Goal: Communication & Community: Answer question/provide support

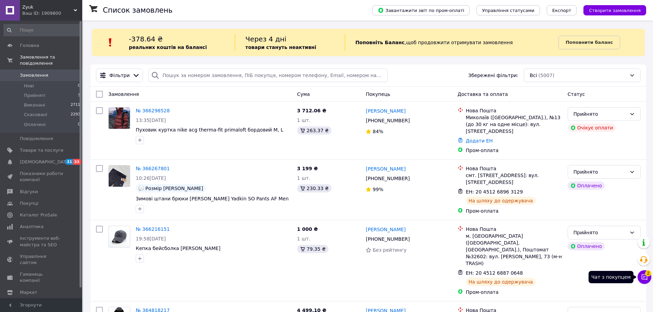
click at [645, 278] on icon at bounding box center [644, 277] width 7 height 7
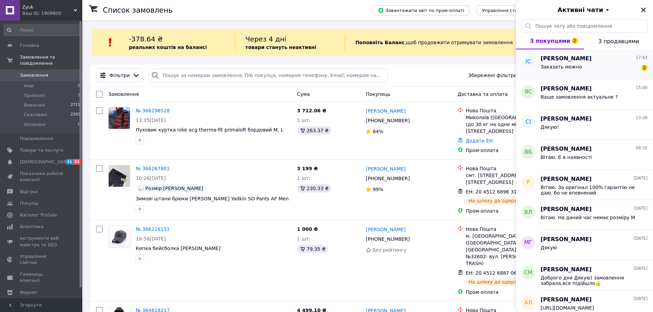
click at [568, 61] on span "[PERSON_NAME]" at bounding box center [565, 59] width 51 height 8
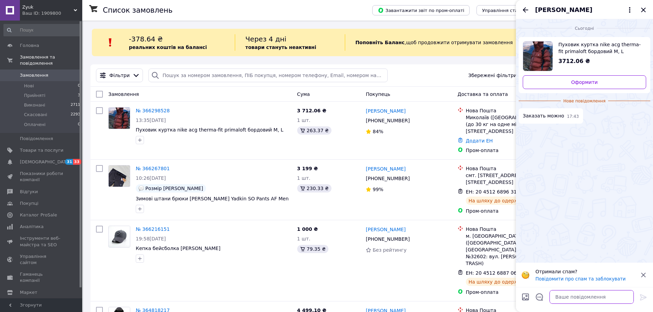
click at [564, 298] on textarea at bounding box center [591, 297] width 84 height 14
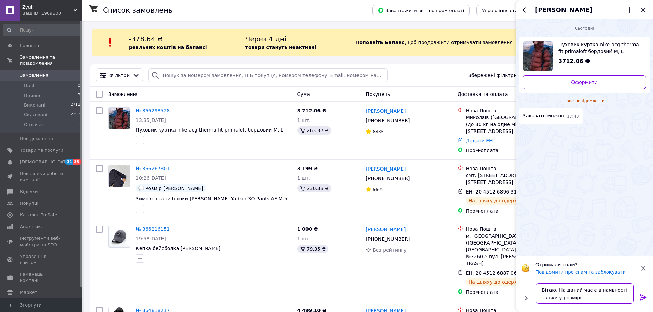
type textarea "Вітаю. На даний час є в наявності тільки у розмірі L"
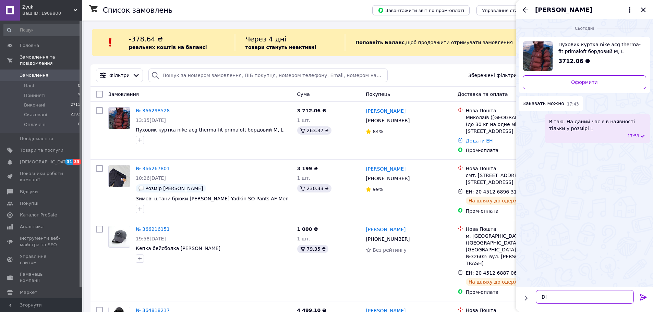
type textarea "D"
click at [541, 297] on textarea "Вам який потрібно ?" at bounding box center [585, 297] width 98 height 14
click at [625, 289] on textarea "Це в бордовому кольорі. Вам який потрібно ?" at bounding box center [585, 293] width 98 height 21
click at [550, 297] on textarea "Це в бордовому кольорі. Вам який рощмір та колір потрібно ?" at bounding box center [585, 293] width 98 height 21
type textarea "Це в бордовому кольорі. Вам який розмір та колір потрібно ?"
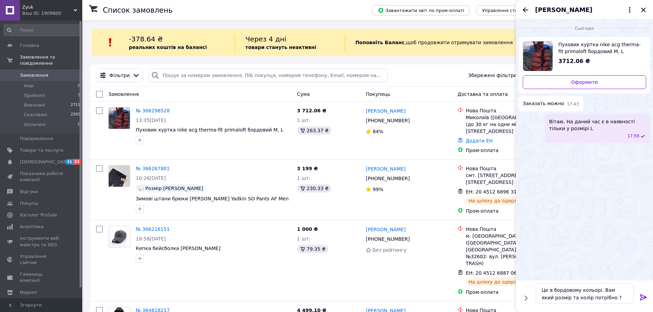
click at [643, 295] on icon at bounding box center [643, 297] width 8 height 8
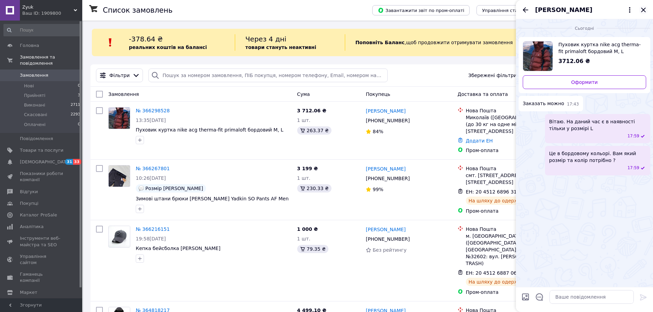
click at [640, 9] on icon "Закрити" at bounding box center [643, 10] width 8 height 8
